Goal: Navigation & Orientation: Find specific page/section

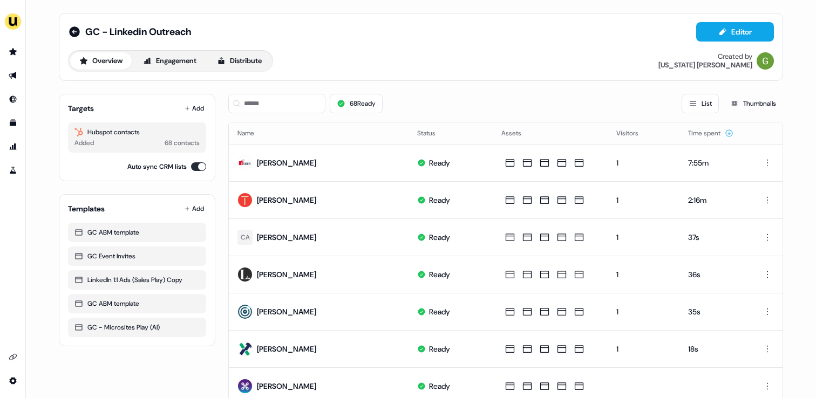
scroll to position [143, 0]
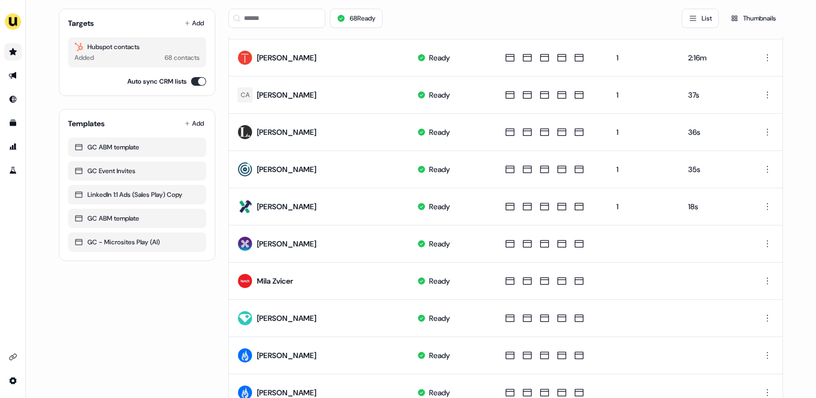
click at [11, 57] on link "Go to prospects" at bounding box center [12, 51] width 17 height 17
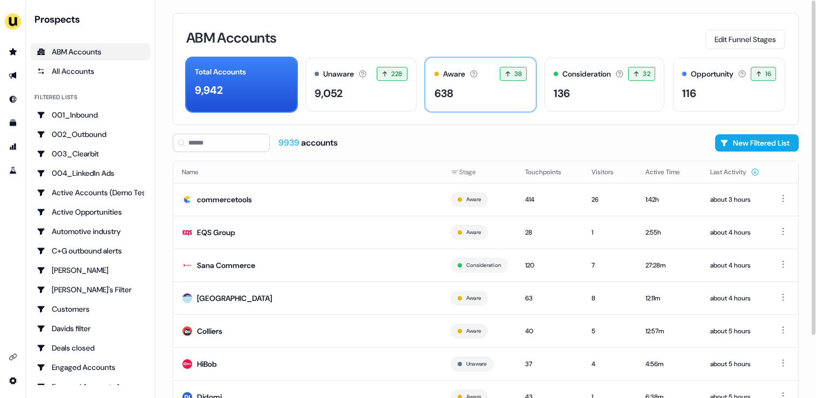
click at [465, 98] on div "638" at bounding box center [481, 93] width 93 height 16
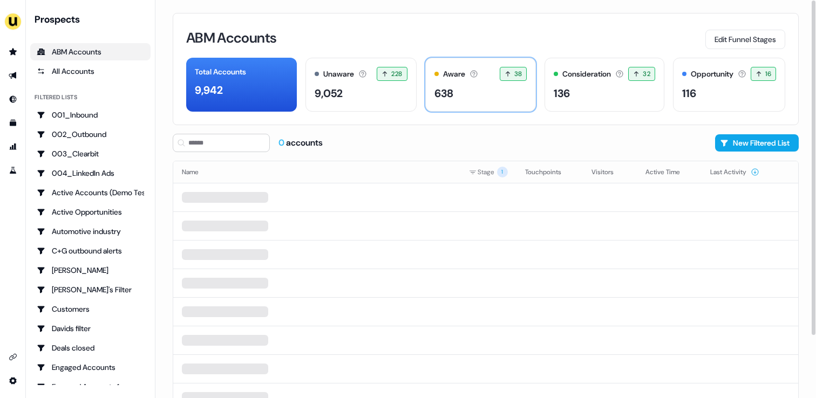
click at [465, 98] on div "638" at bounding box center [481, 93] width 93 height 16
click at [387, 102] on div "Unaware The default stage all accounts start in. 228 228 accounts entered the U…" at bounding box center [361, 85] width 111 height 54
click at [463, 96] on div "638" at bounding box center [481, 93] width 93 height 16
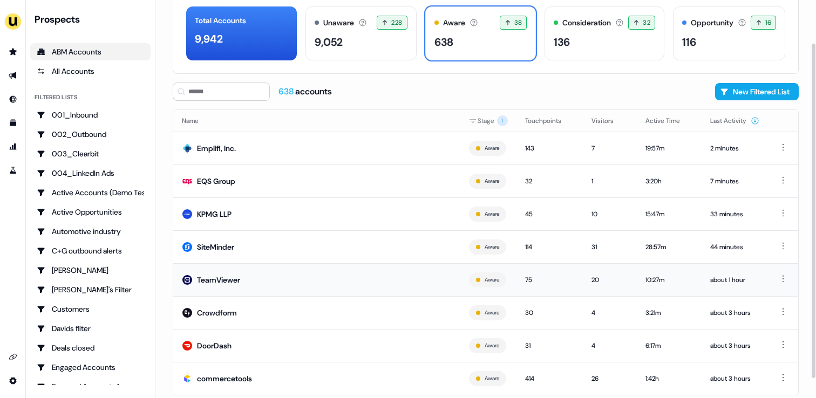
scroll to position [74, 0]
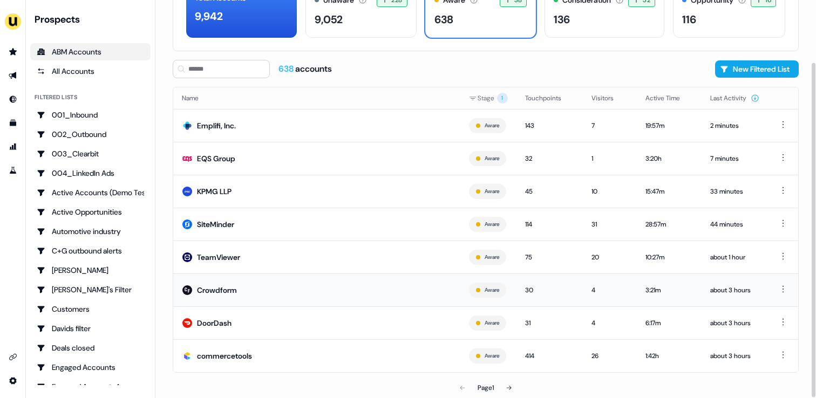
click at [333, 287] on td "Crowdform" at bounding box center [316, 290] width 287 height 33
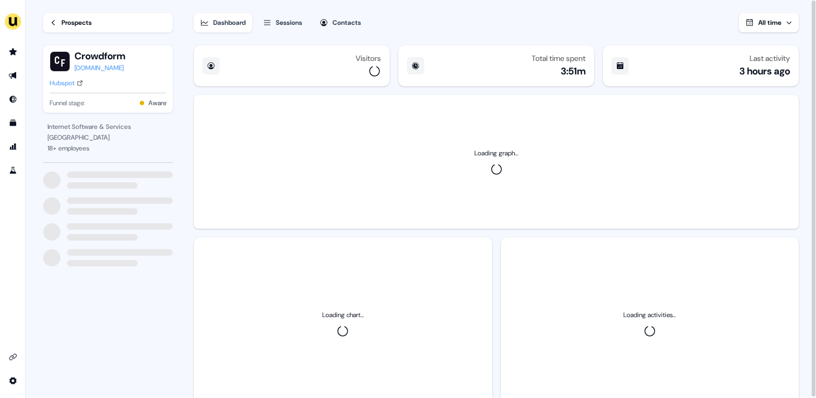
click at [281, 23] on div "Sessions" at bounding box center [289, 22] width 26 height 11
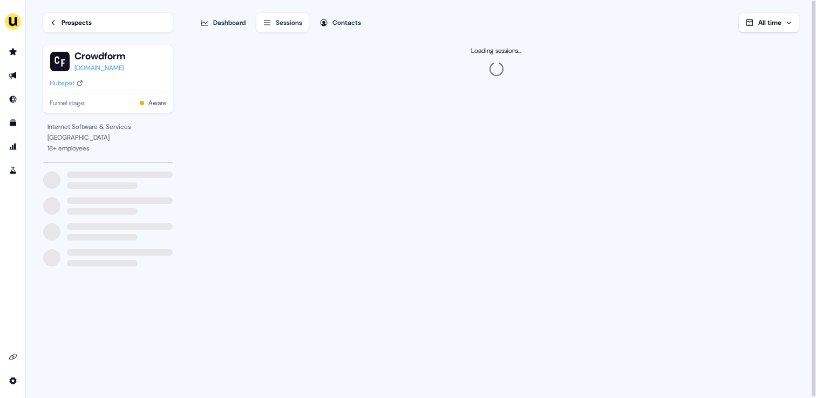
click at [92, 24] on div "Prospects" at bounding box center [77, 22] width 30 height 11
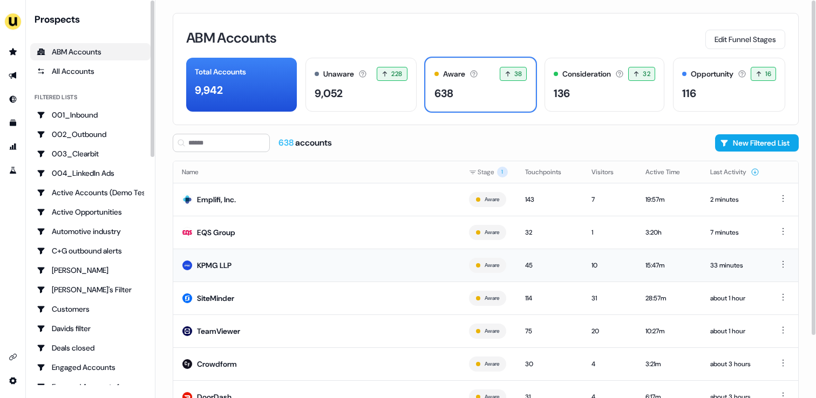
scroll to position [74, 0]
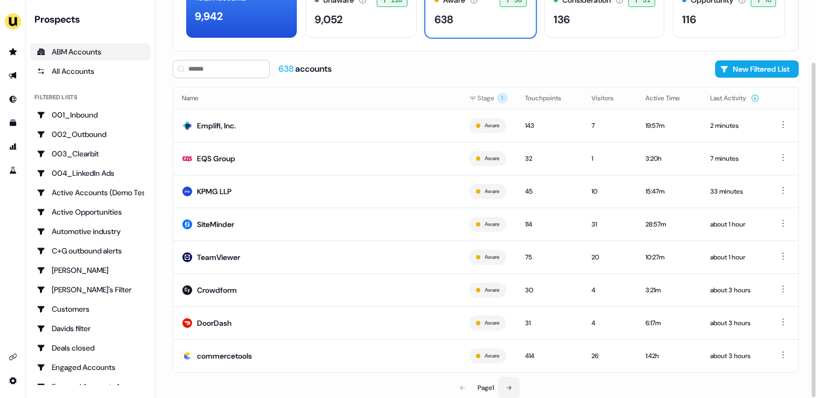
click at [511, 382] on button at bounding box center [509, 388] width 22 height 22
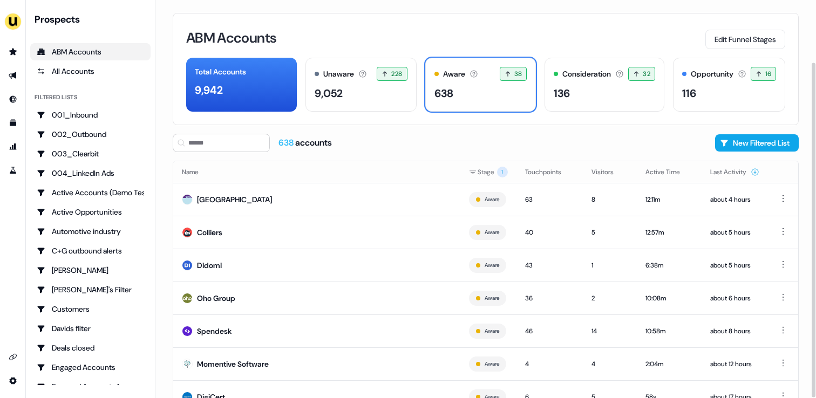
scroll to position [74, 0]
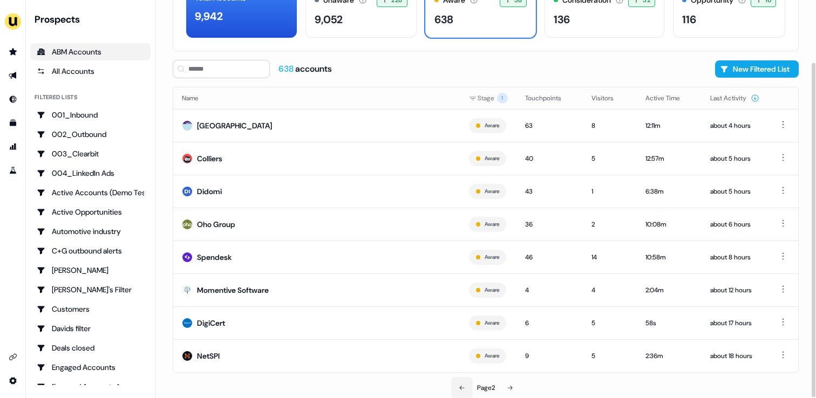
click at [459, 389] on icon at bounding box center [462, 388] width 6 height 6
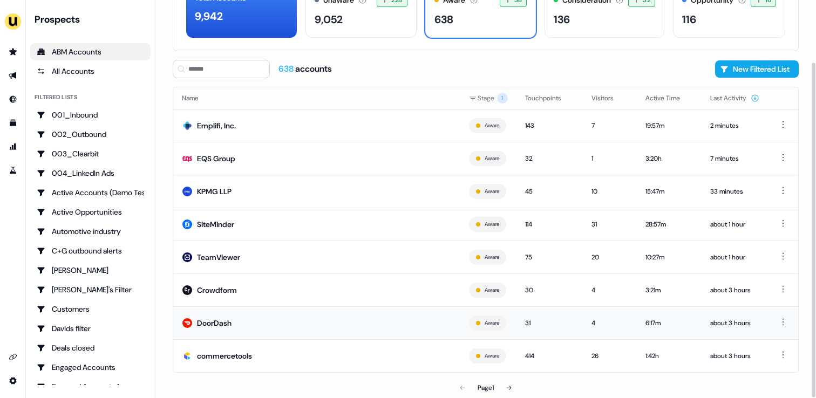
click at [265, 327] on td "DoorDash" at bounding box center [316, 323] width 287 height 33
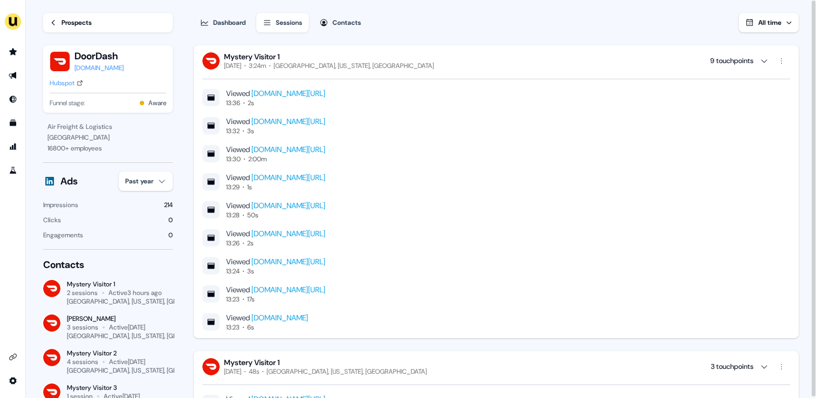
click at [62, 82] on div "Hubspot" at bounding box center [62, 83] width 25 height 11
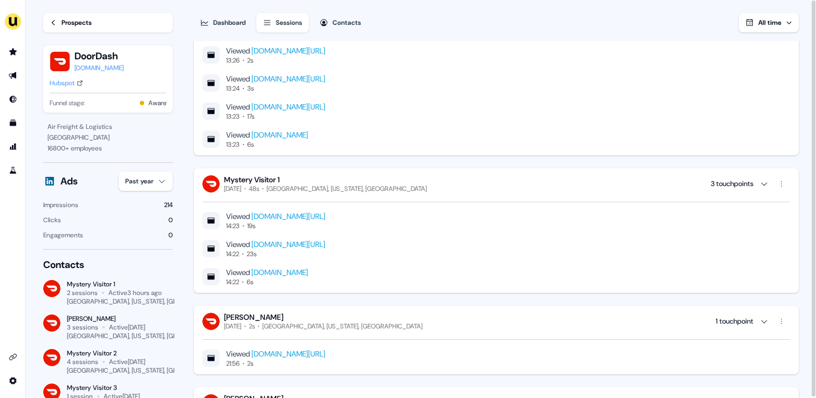
scroll to position [183, 0]
